Goal: Task Accomplishment & Management: Manage account settings

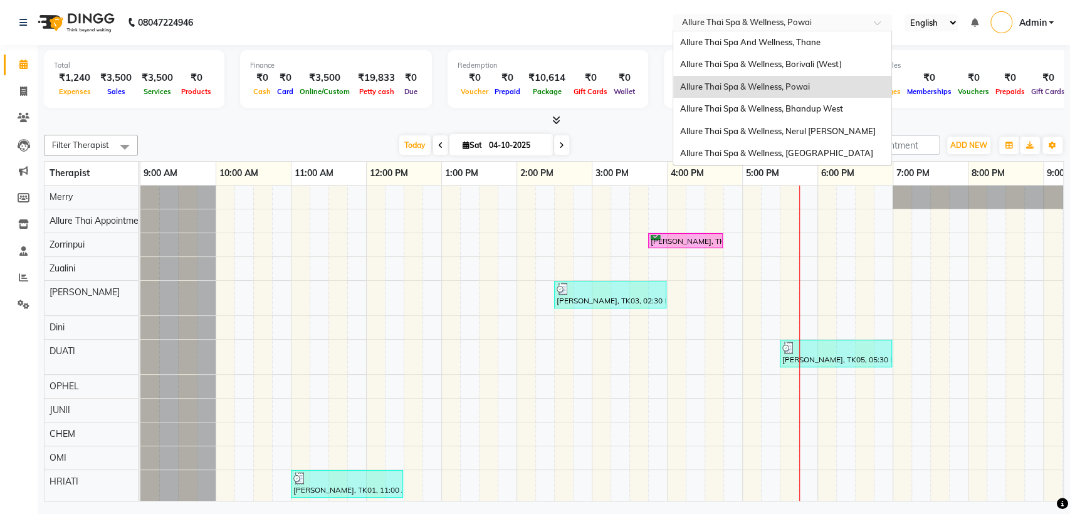
click at [854, 21] on input "text" at bounding box center [770, 24] width 182 height 13
click at [808, 61] on span "Allure Thai Spa & Wellness, Borivali (West)" at bounding box center [761, 64] width 162 height 10
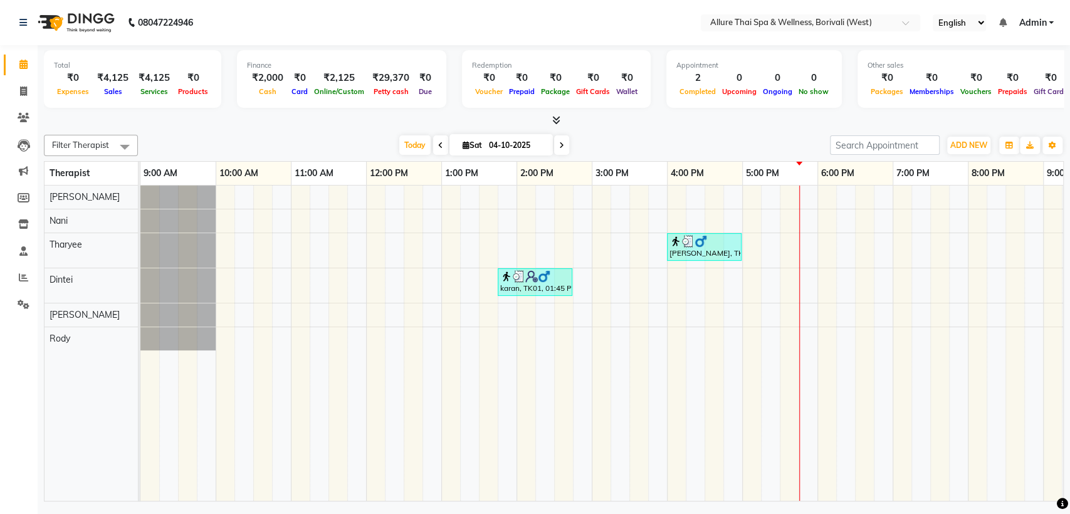
click at [1040, 23] on span "Admin" at bounding box center [1033, 22] width 28 height 13
click at [1000, 82] on link "Sign out" at bounding box center [990, 86] width 115 height 19
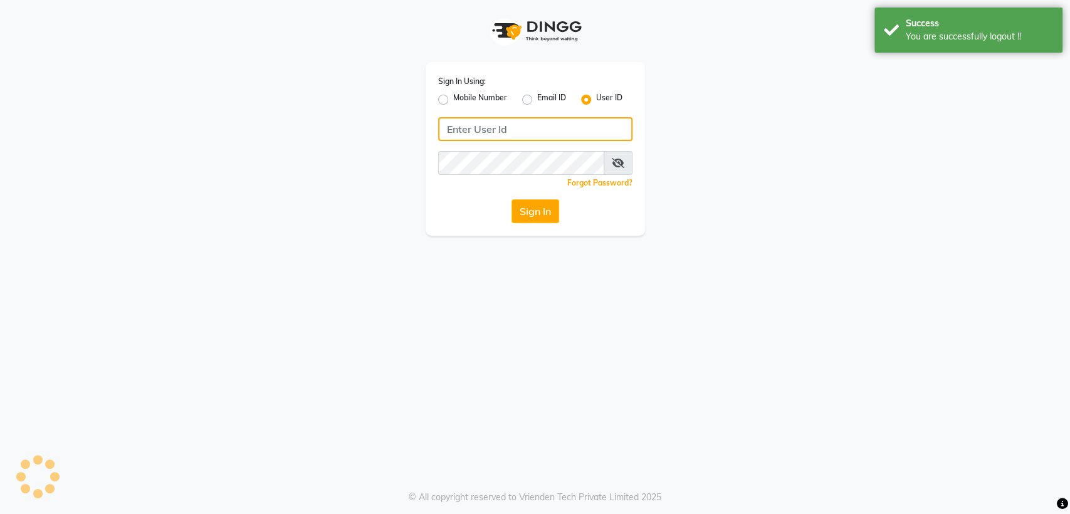
type input "9970815634"
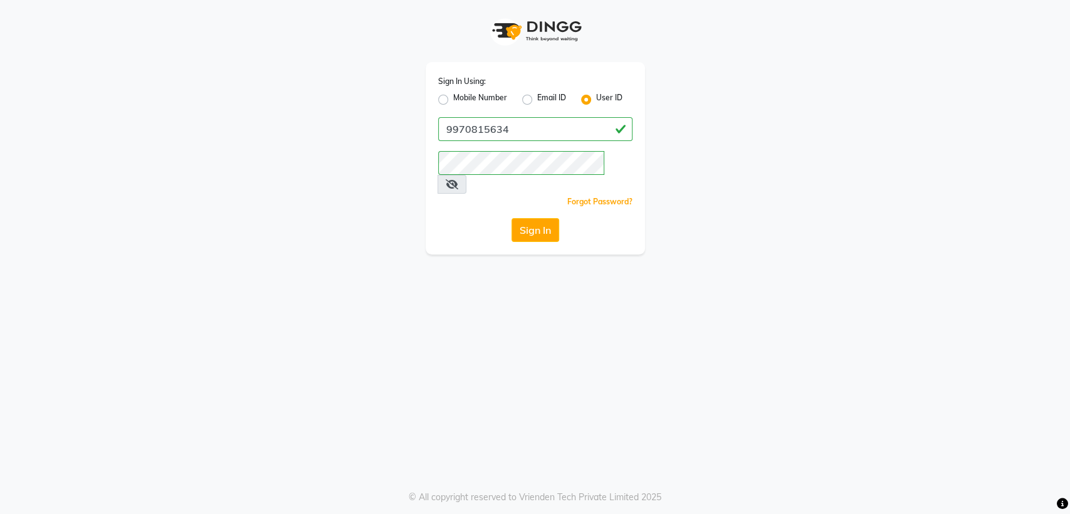
click at [453, 101] on label "Mobile Number" at bounding box center [480, 99] width 54 height 15
click at [453, 100] on input "Mobile Number" at bounding box center [457, 96] width 8 height 8
radio input "true"
radio input "false"
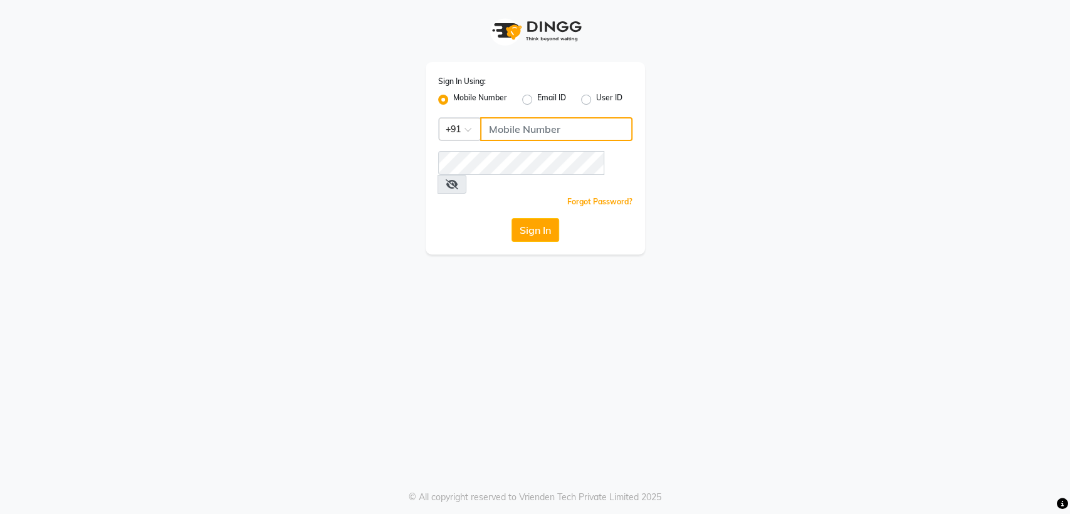
click at [529, 137] on input "Username" at bounding box center [556, 129] width 152 height 24
type input "7045840105"
click at [537, 218] on button "Sign In" at bounding box center [536, 230] width 48 height 24
